Goal: Transaction & Acquisition: Purchase product/service

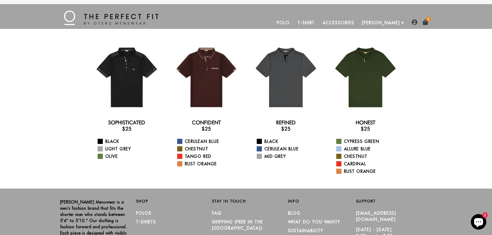
click at [319, 21] on link "T-Shirt" at bounding box center [306, 23] width 25 height 12
click at [319, 23] on link "T-Shirt" at bounding box center [306, 23] width 25 height 12
click at [319, 22] on link "T-Shirt" at bounding box center [306, 23] width 25 height 12
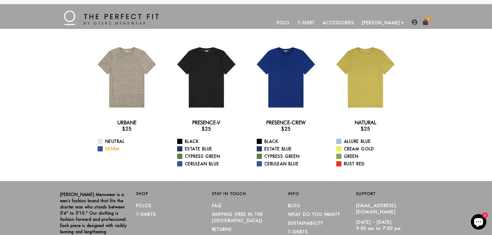
click at [109, 150] on link "Denim" at bounding box center [130, 149] width 65 height 6
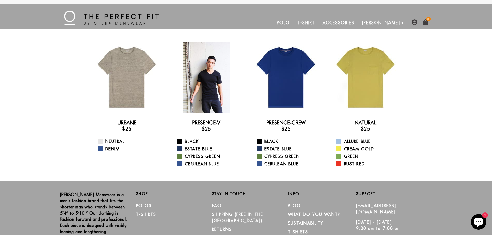
click at [214, 87] on div at bounding box center [206, 77] width 71 height 71
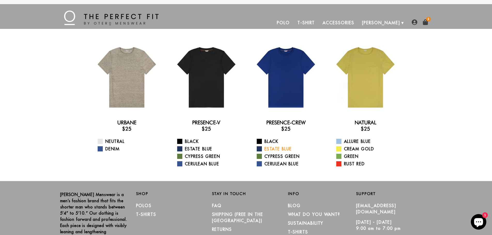
click at [274, 148] on link "Estate Blue" at bounding box center [289, 149] width 65 height 6
click at [269, 156] on link "Cypress Green" at bounding box center [289, 156] width 65 height 6
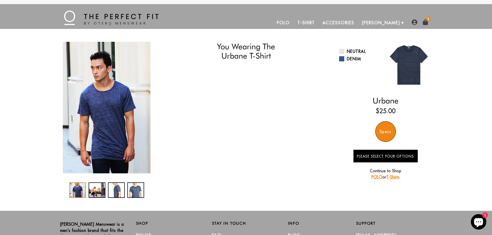
select select "55-56"
select select "M"
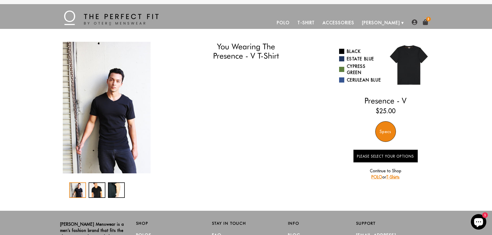
select select "55-56"
select select "M"
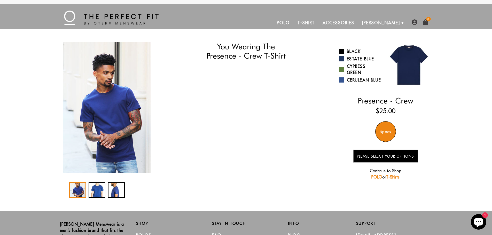
select select "55-56"
select select "M"
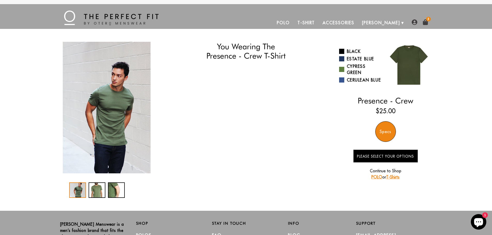
select select "55-56"
select select "M"
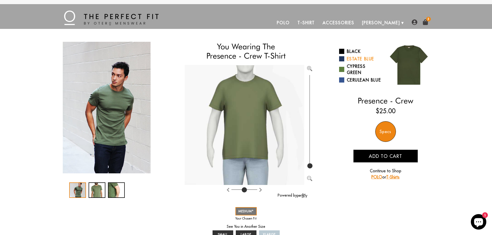
click at [356, 58] on link "Estate Blue" at bounding box center [360, 59] width 43 height 6
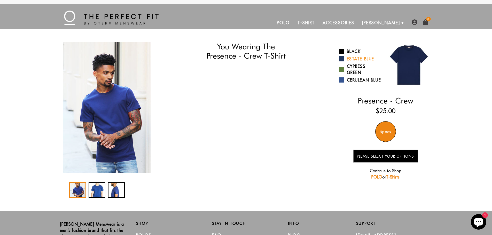
select select "55-56"
select select "M"
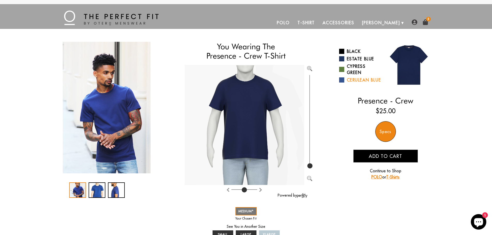
click at [352, 79] on link "Cerulean Blue" at bounding box center [360, 80] width 43 height 6
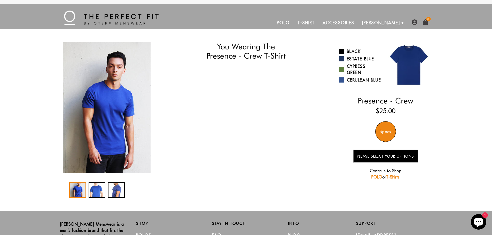
select select "55-56"
select select "M"
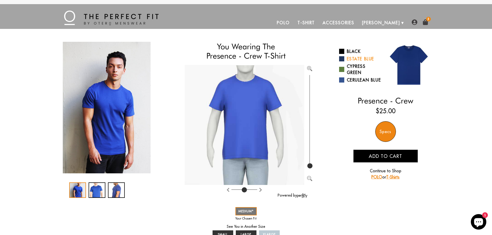
click at [352, 58] on link "Estate Blue" at bounding box center [360, 59] width 43 height 6
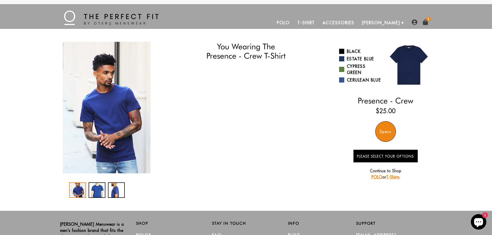
select select "55-56"
select select "M"
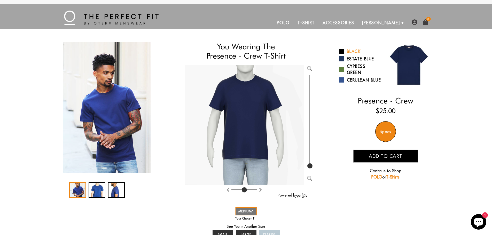
click at [351, 50] on link "Black" at bounding box center [360, 51] width 43 height 6
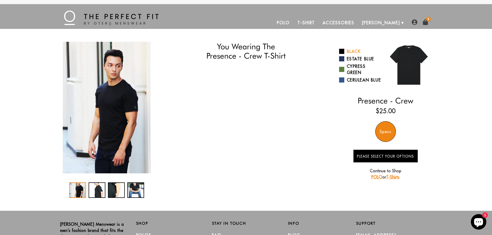
select select "55-56"
select select "M"
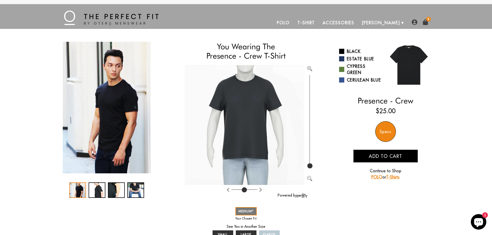
click at [415, 21] on img at bounding box center [415, 22] width 6 height 6
